Goal: Task Accomplishment & Management: Manage account settings

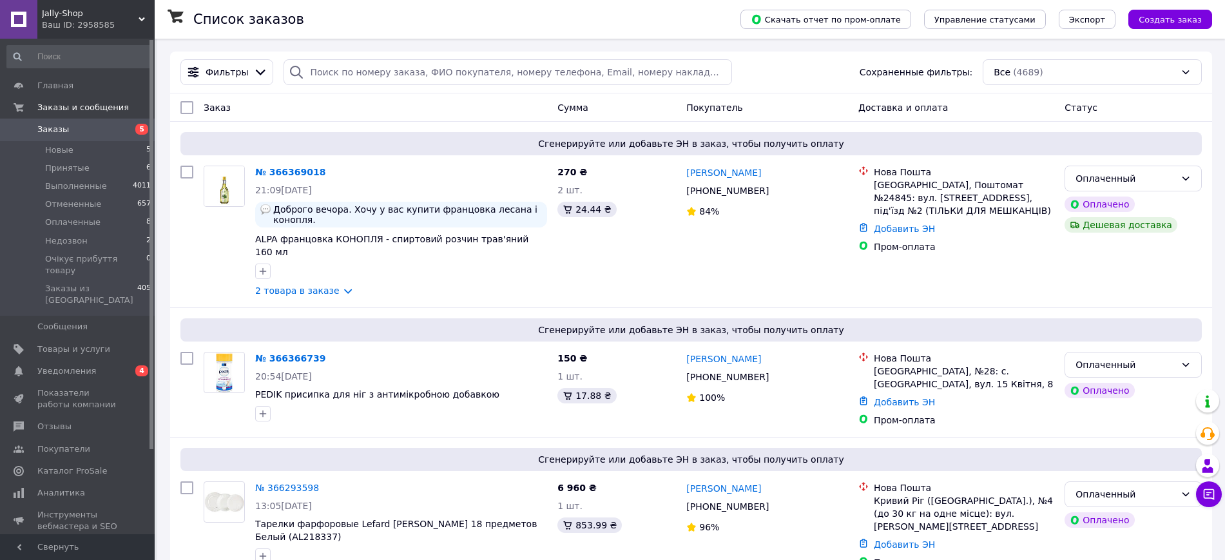
scroll to position [162, 0]
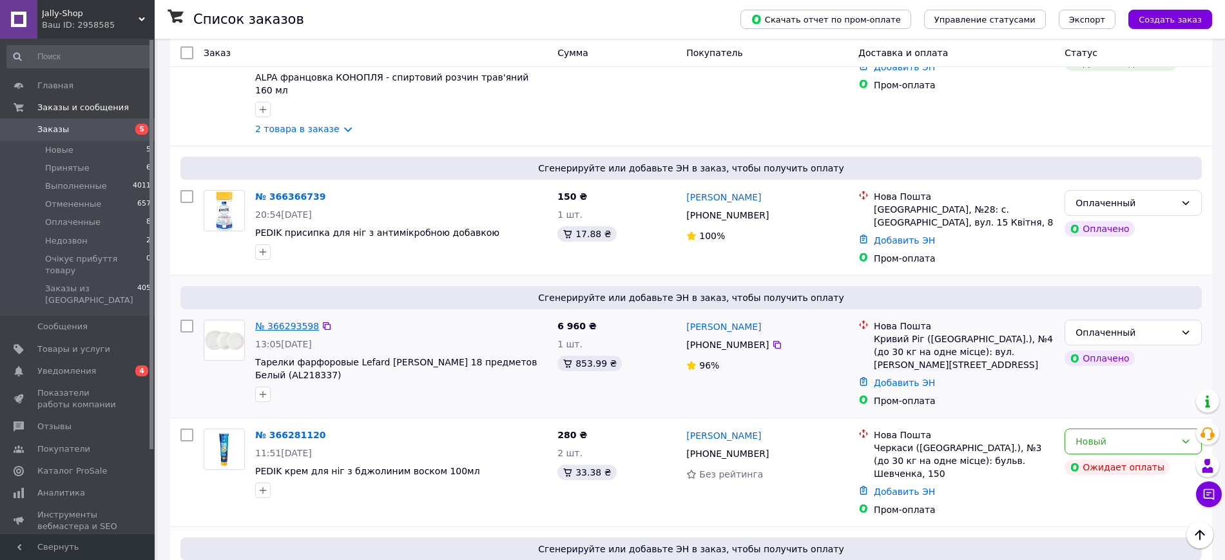
click at [285, 321] on link "№ 366293598" at bounding box center [287, 326] width 64 height 10
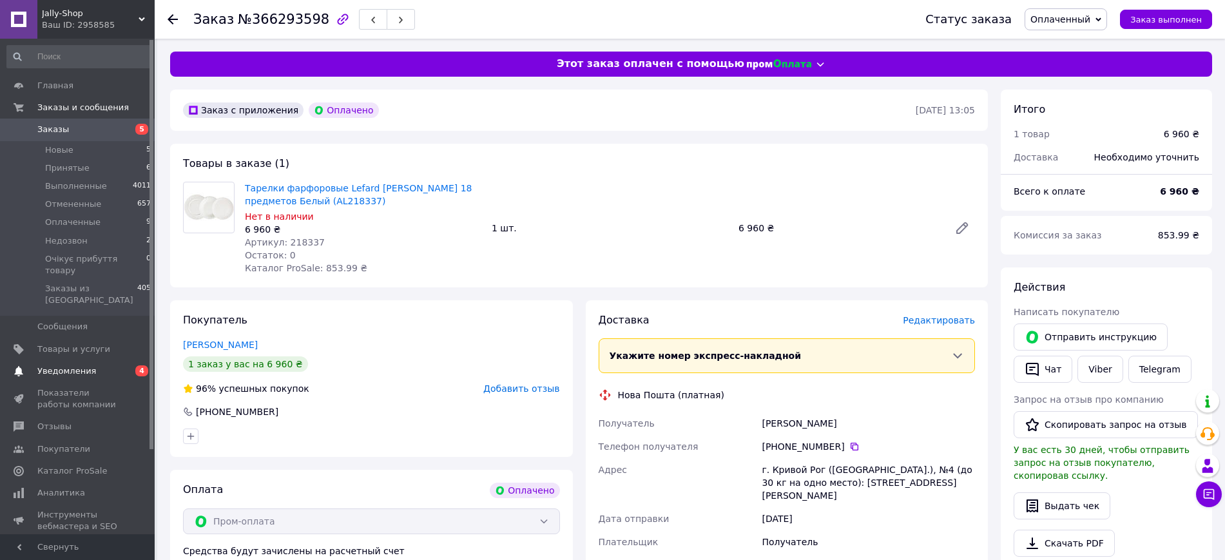
click at [96, 365] on span "Уведомления" at bounding box center [78, 371] width 82 height 12
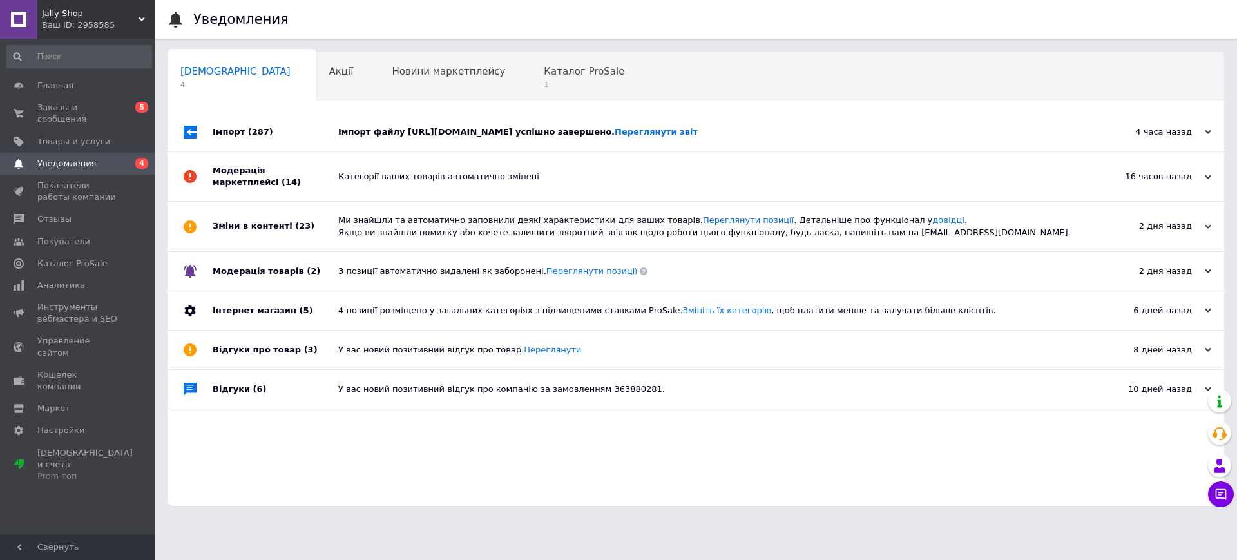
click at [404, 126] on div "Імпорт файлу [URL][DOMAIN_NAME] успішно завершено. Переглянути звіт" at bounding box center [710, 132] width 744 height 12
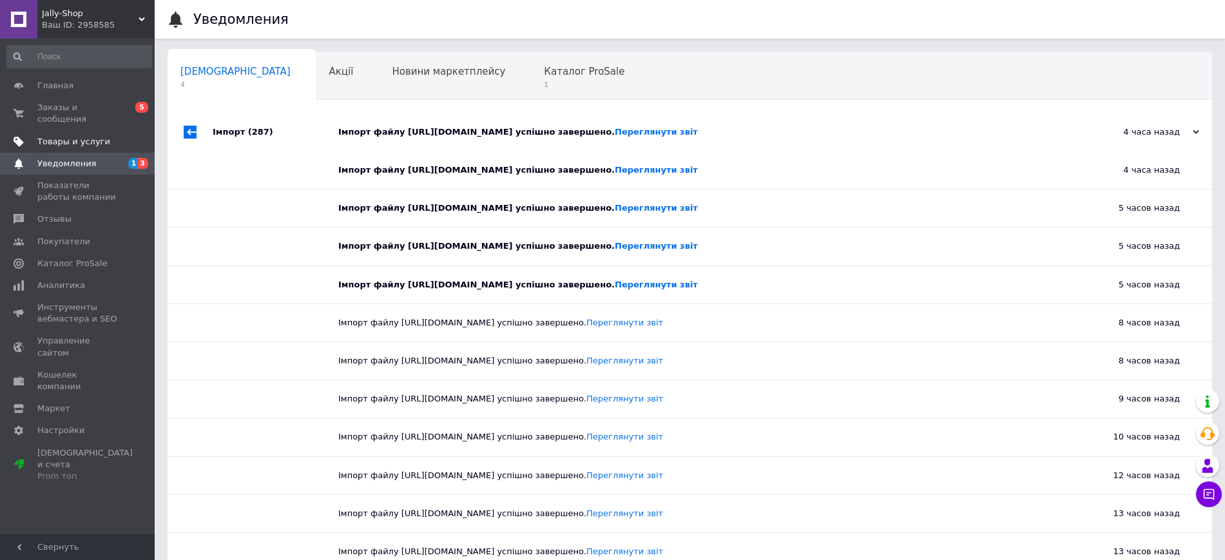
click at [84, 136] on span "Товары и услуги" at bounding box center [73, 142] width 73 height 12
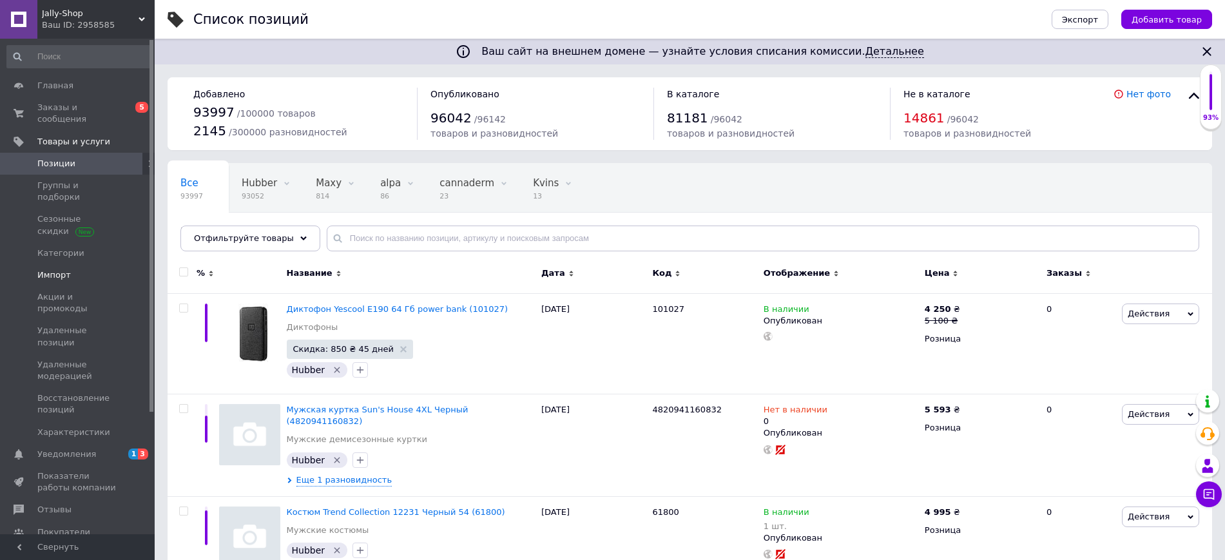
click at [106, 269] on span "Импорт" at bounding box center [78, 275] width 82 height 12
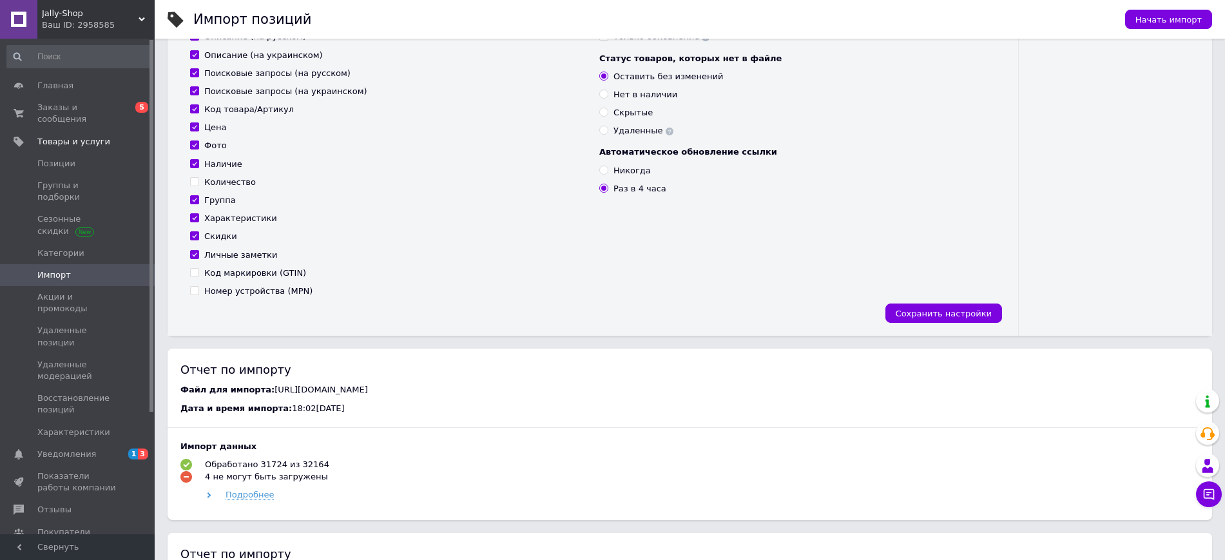
scroll to position [644, 0]
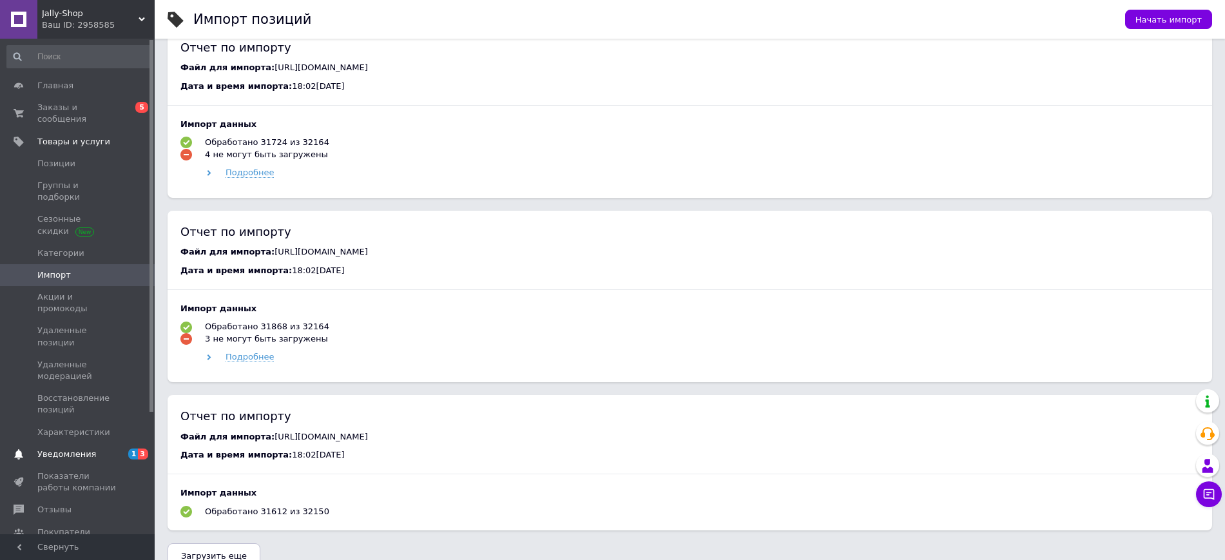
click at [58, 448] on span "Уведомления" at bounding box center [66, 454] width 59 height 12
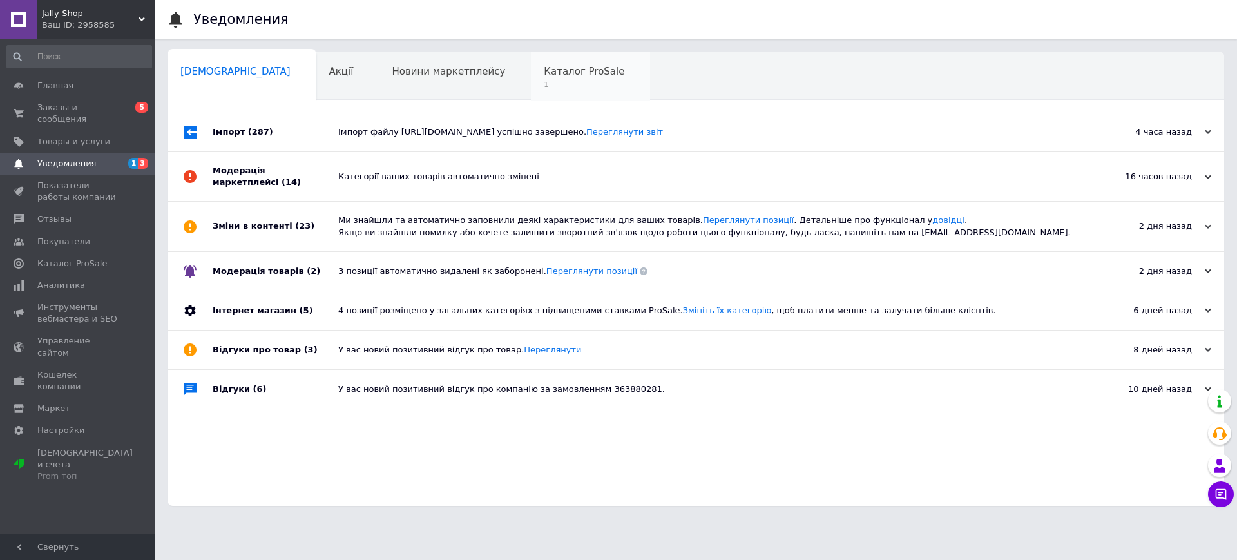
click at [544, 88] on span "1" at bounding box center [584, 85] width 81 height 10
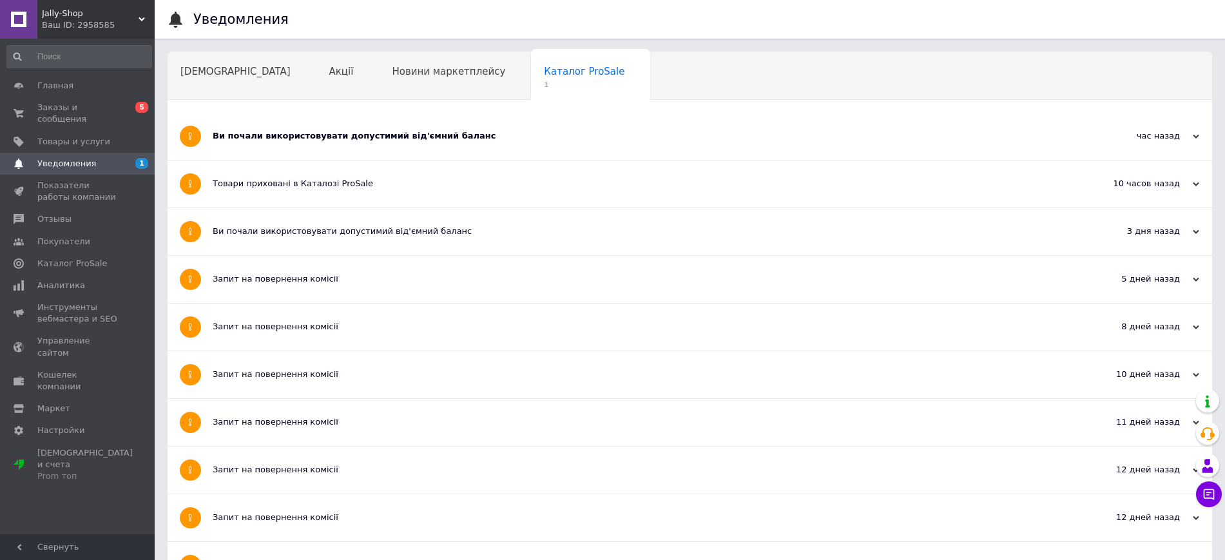
click at [319, 133] on div "Ви почали використовувати допустимий від'ємний баланс" at bounding box center [642, 136] width 858 height 12
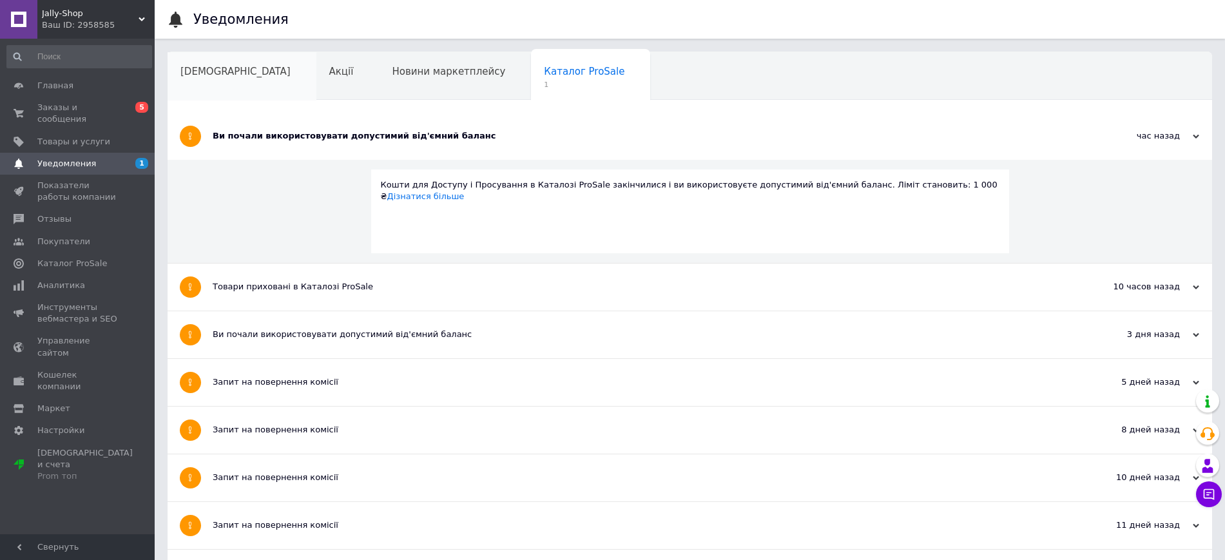
click at [223, 75] on span "[DEMOGRAPHIC_DATA]" at bounding box center [235, 72] width 110 height 12
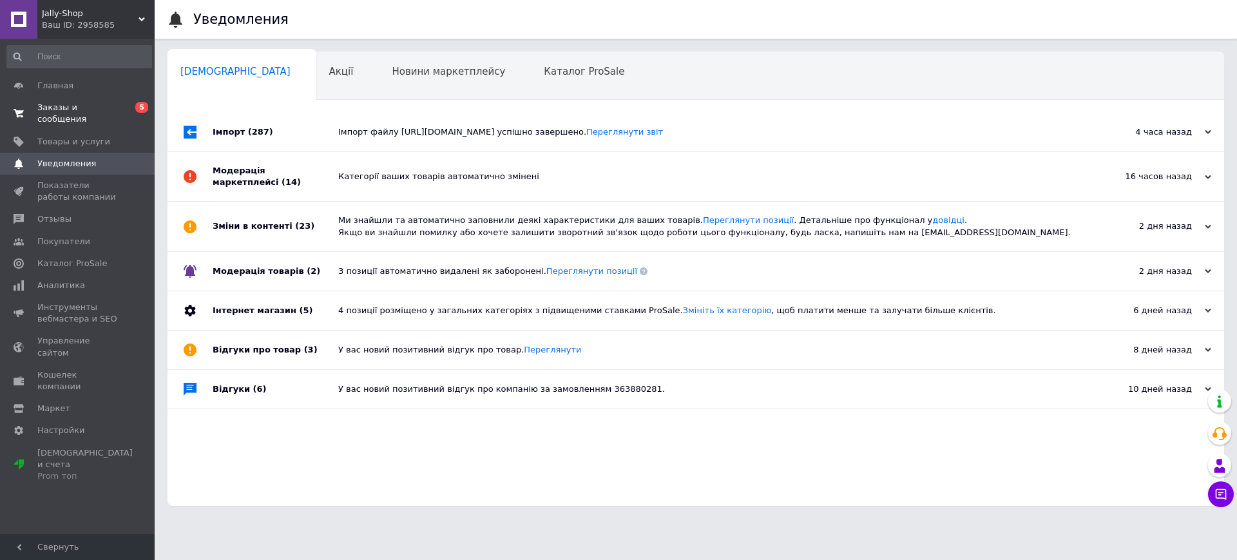
click at [95, 103] on span "Заказы и сообщения" at bounding box center [78, 113] width 82 height 23
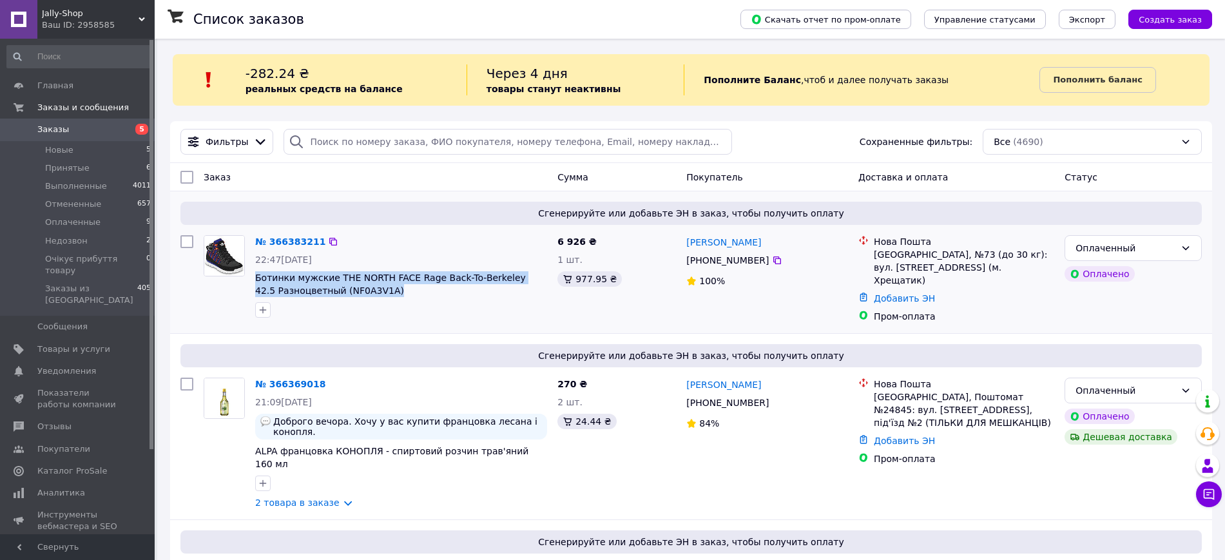
drag, startPoint x: 382, startPoint y: 292, endPoint x: 254, endPoint y: 276, distance: 128.5
click at [254, 276] on div "№ 366383211 22:47[DATE] Ботинки мужские THE NORTH FACE Rage Back-To-Berkeley 42…" at bounding box center [401, 276] width 302 height 93
copy span "Ботинки мужские THE NORTH FACE Rage Back-To-Berkeley 42.5 Разноцветный (NF0A3V1…"
click at [467, 238] on div "№ 366383211" at bounding box center [401, 241] width 294 height 15
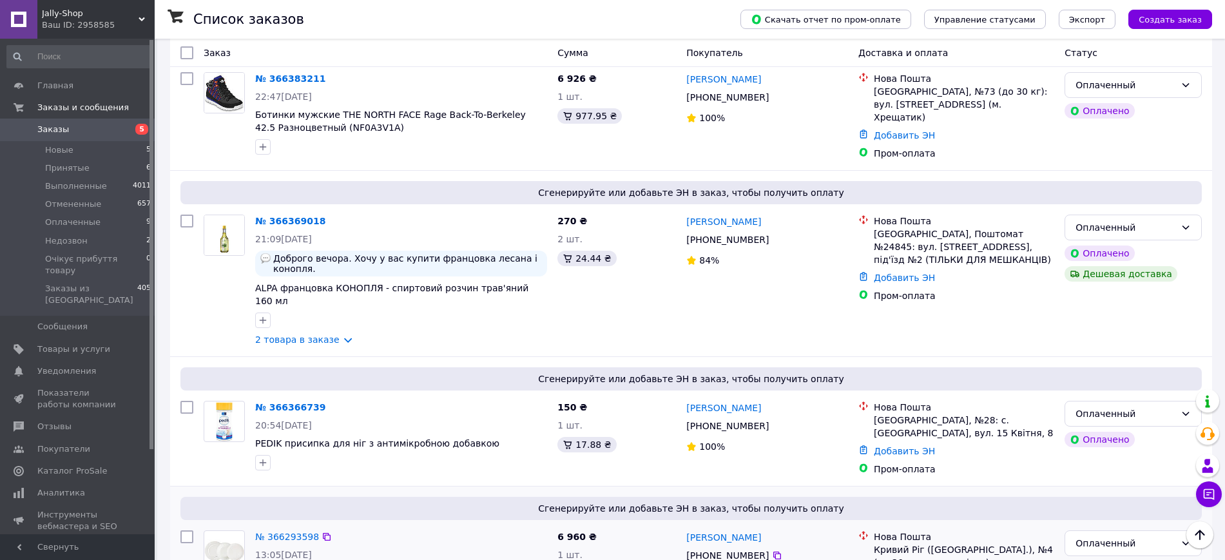
scroll to position [161, 0]
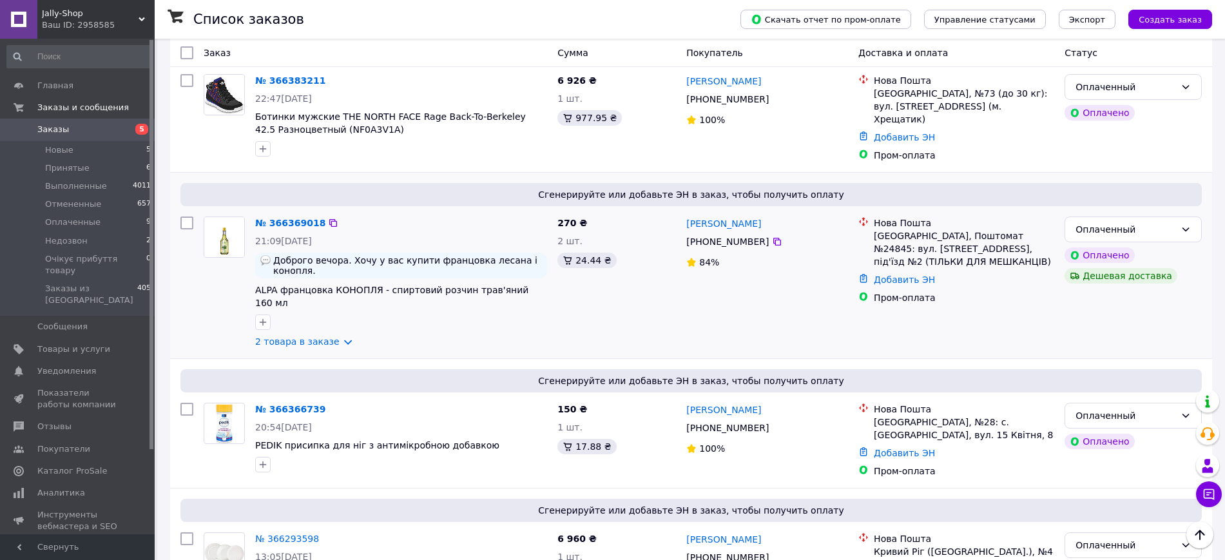
click at [965, 298] on div "Пром-оплата" at bounding box center [964, 297] width 180 height 13
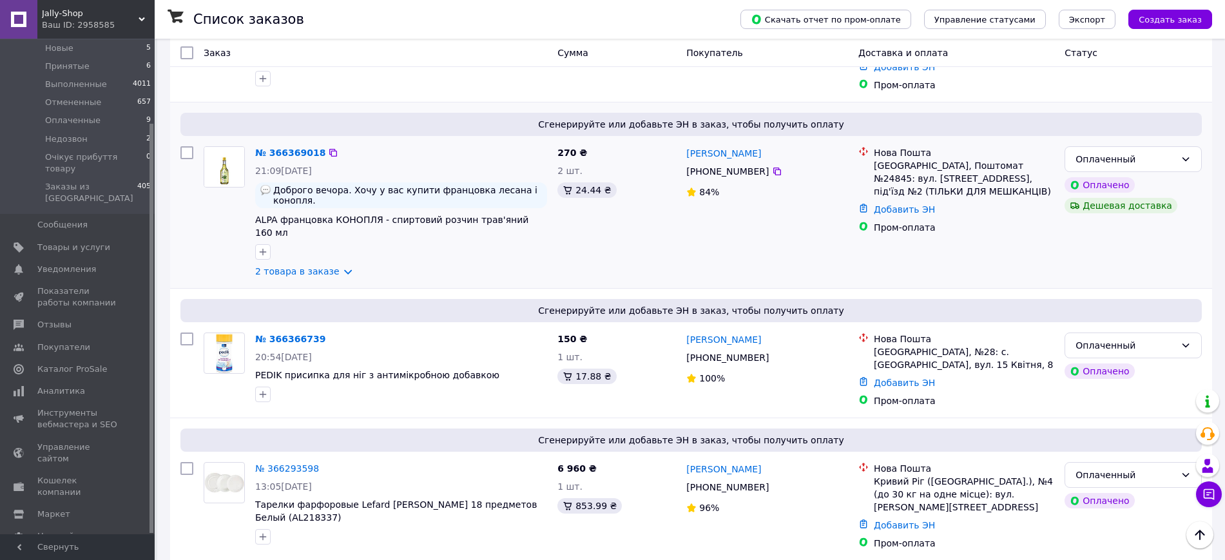
scroll to position [0, 0]
